Goal: Task Accomplishment & Management: Manage account settings

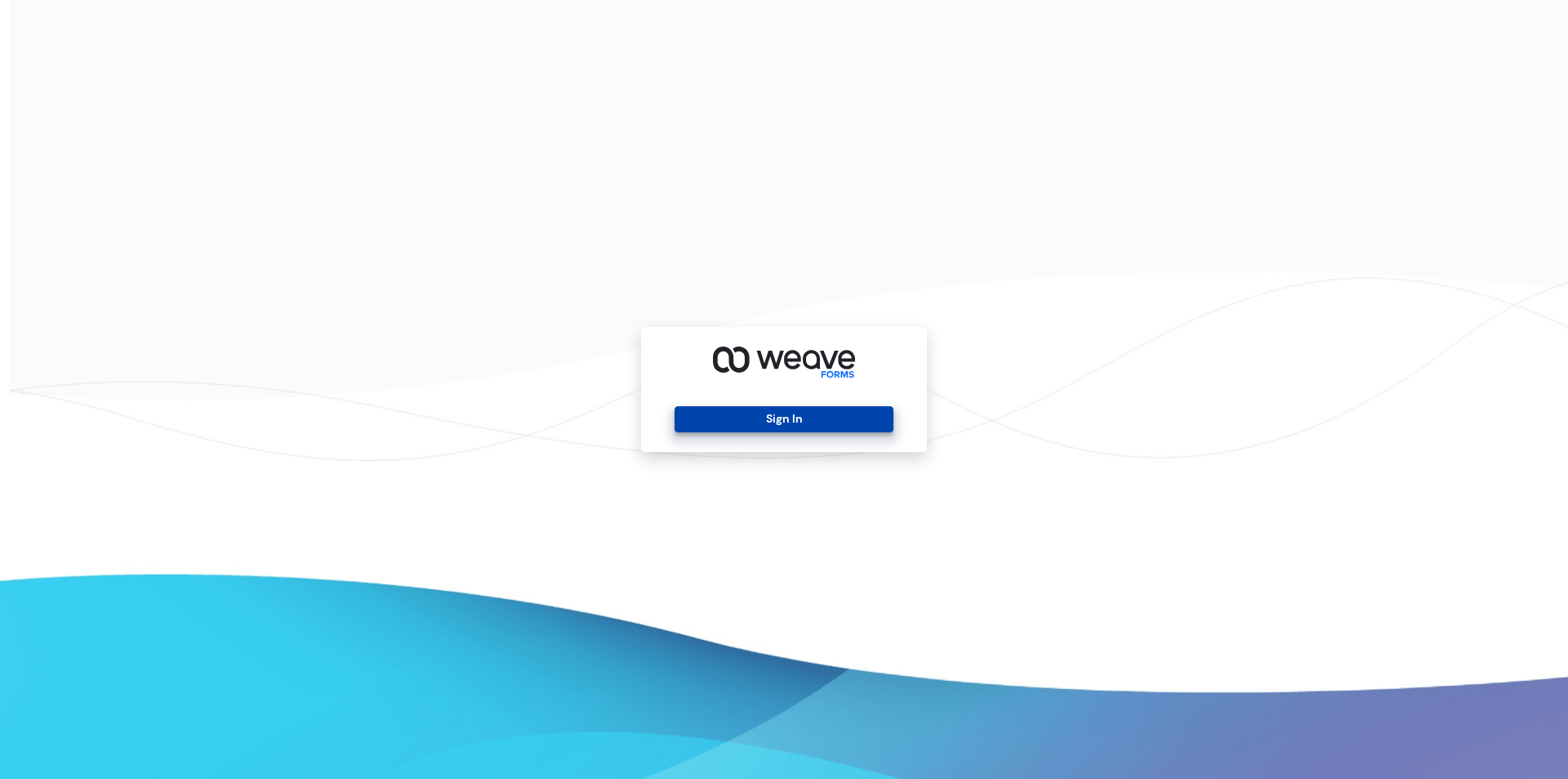
click at [858, 425] on button "Sign In" at bounding box center [784, 419] width 218 height 26
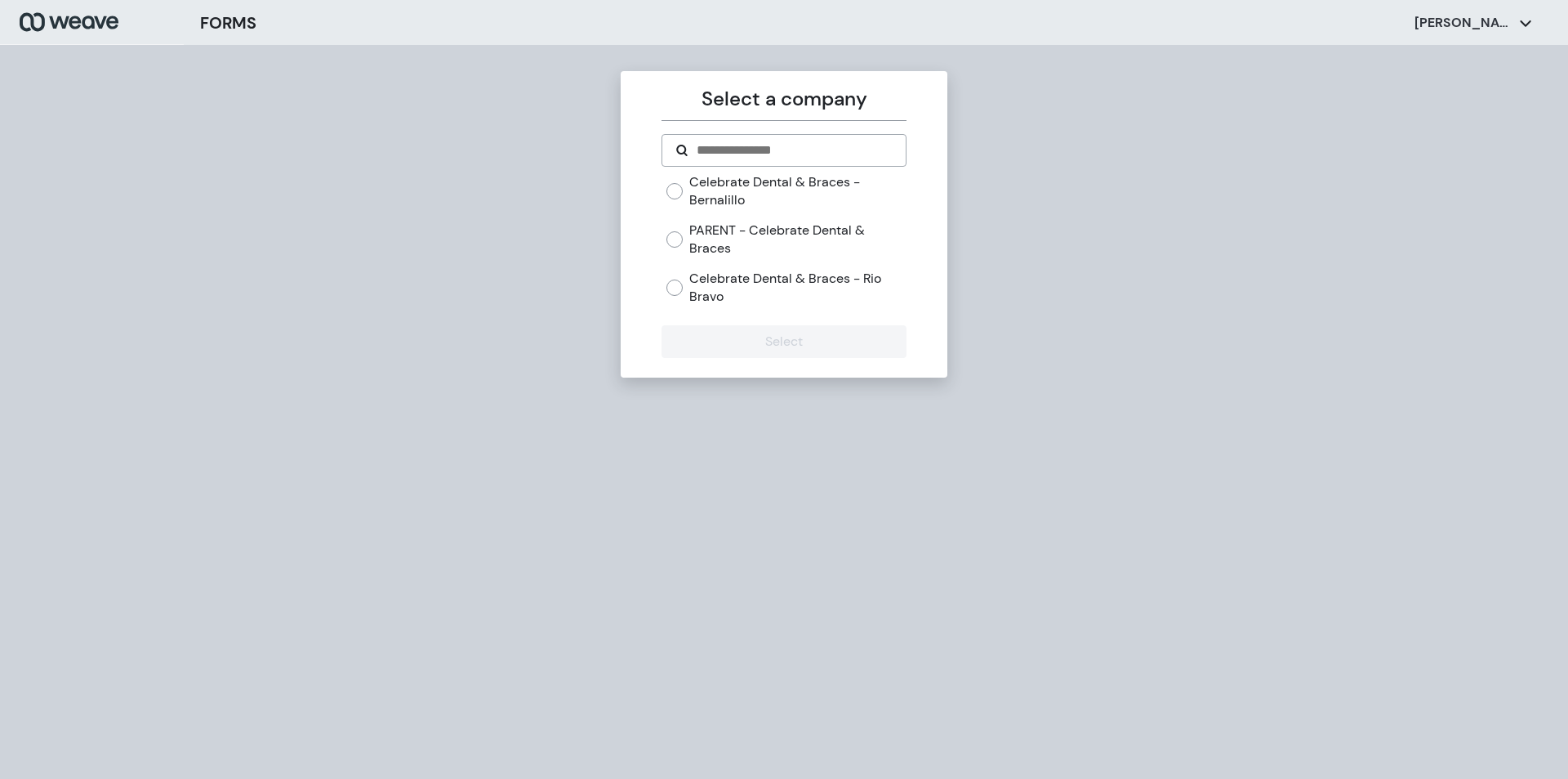
click at [725, 190] on label "Celebrate Dental & Braces - Bernalillo" at bounding box center [798, 190] width 216 height 35
click at [734, 332] on button "Select" at bounding box center [784, 342] width 244 height 33
